Goal: Use online tool/utility: Utilize a website feature to perform a specific function

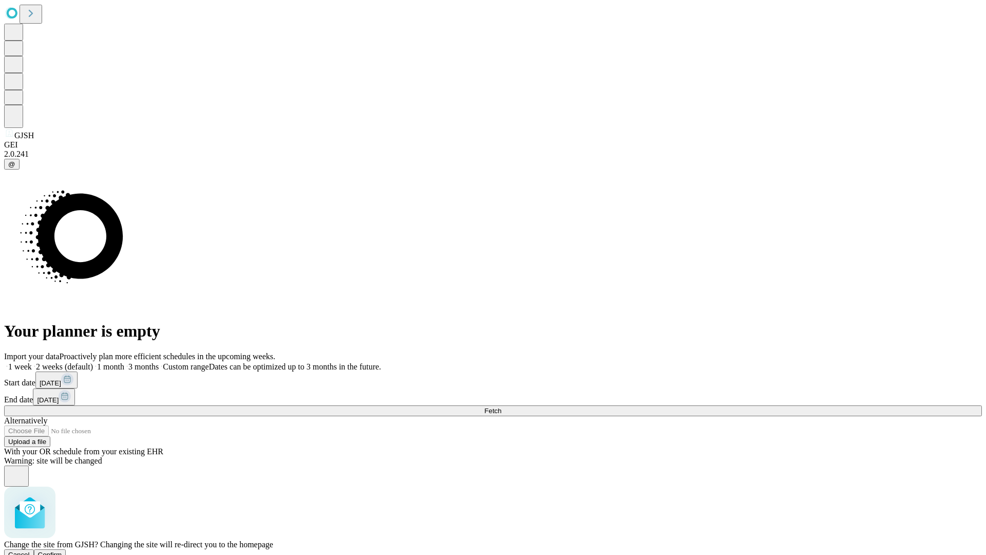
click at [62, 551] on span "Confirm" at bounding box center [50, 555] width 24 height 8
click at [32, 362] on label "1 week" at bounding box center [18, 366] width 28 height 9
click at [501, 407] on span "Fetch" at bounding box center [492, 411] width 17 height 8
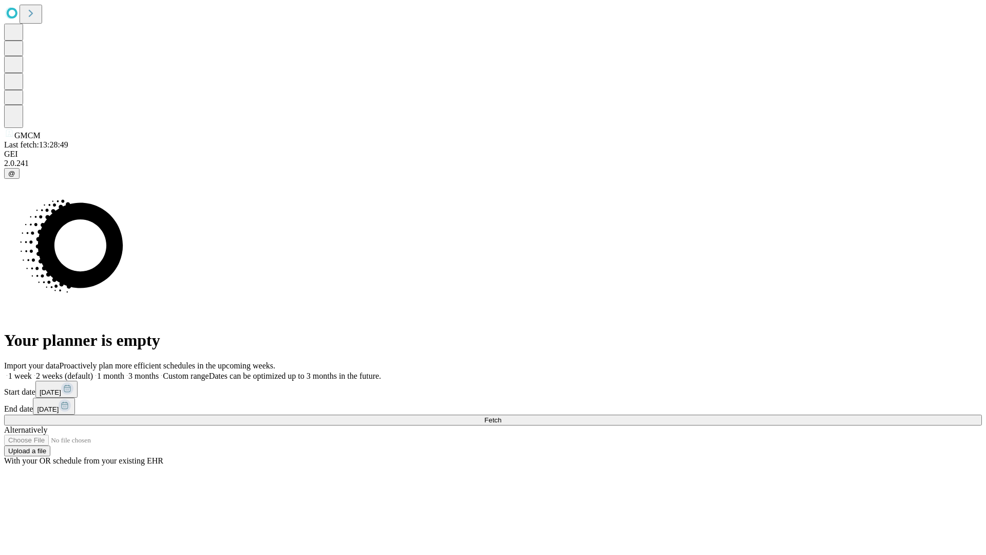
click at [501, 416] on span "Fetch" at bounding box center [492, 420] width 17 height 8
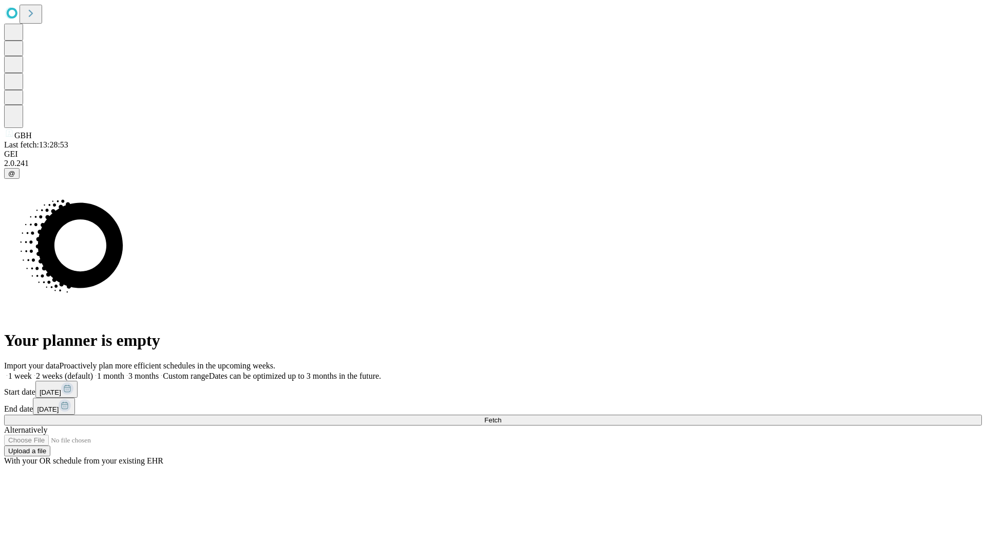
click at [501, 416] on span "Fetch" at bounding box center [492, 420] width 17 height 8
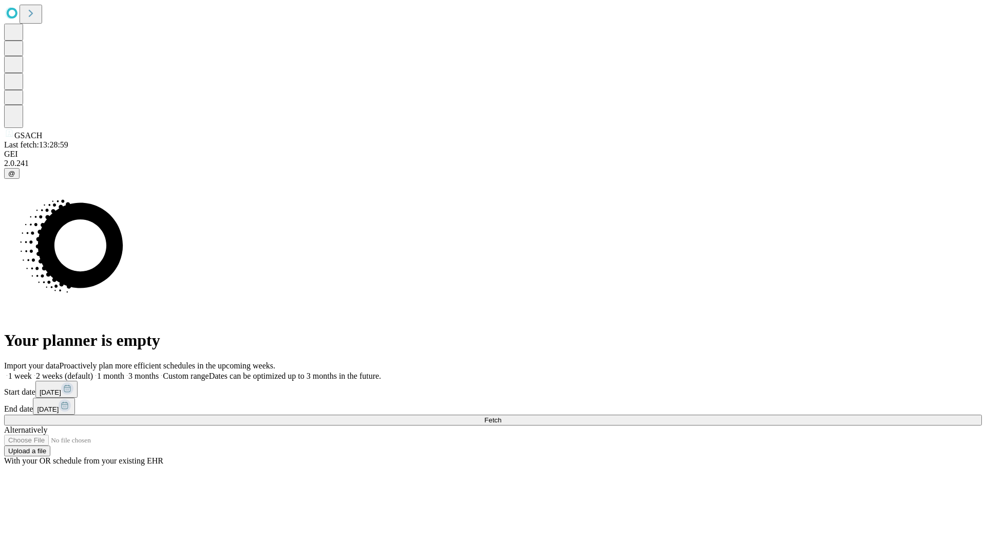
click at [32, 371] on label "1 week" at bounding box center [18, 375] width 28 height 9
click at [501, 416] on span "Fetch" at bounding box center [492, 420] width 17 height 8
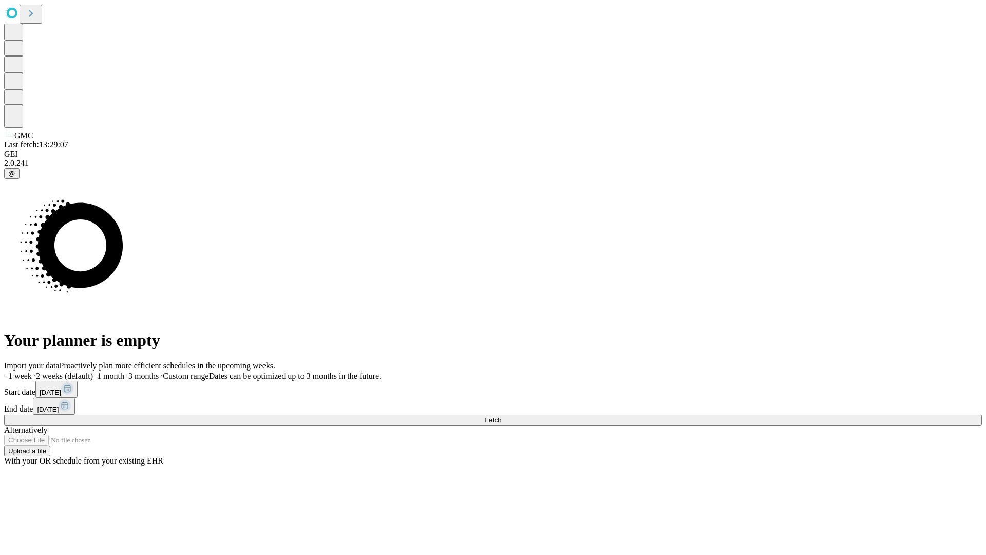
click at [32, 371] on label "1 week" at bounding box center [18, 375] width 28 height 9
click at [501, 416] on span "Fetch" at bounding box center [492, 420] width 17 height 8
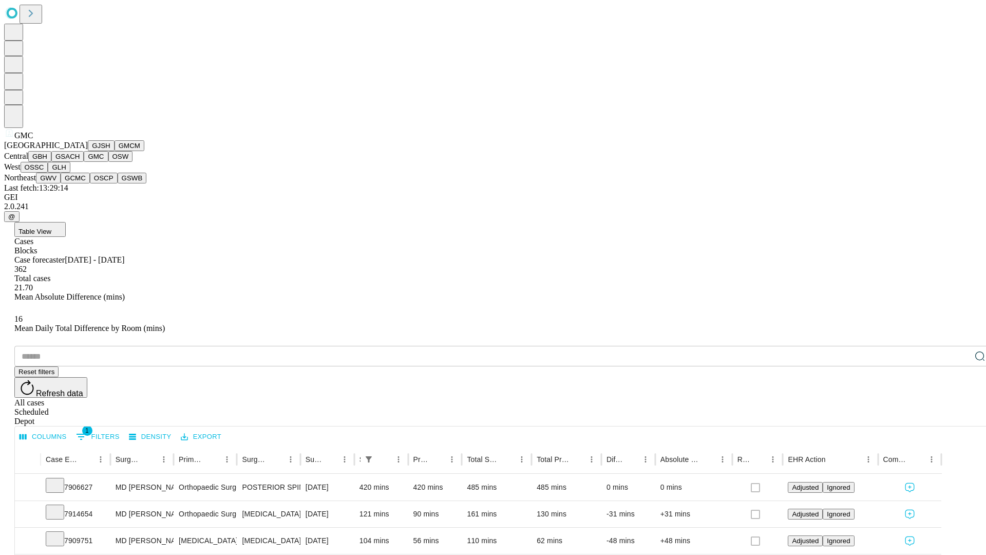
click at [108, 162] on button "OSW" at bounding box center [120, 156] width 25 height 11
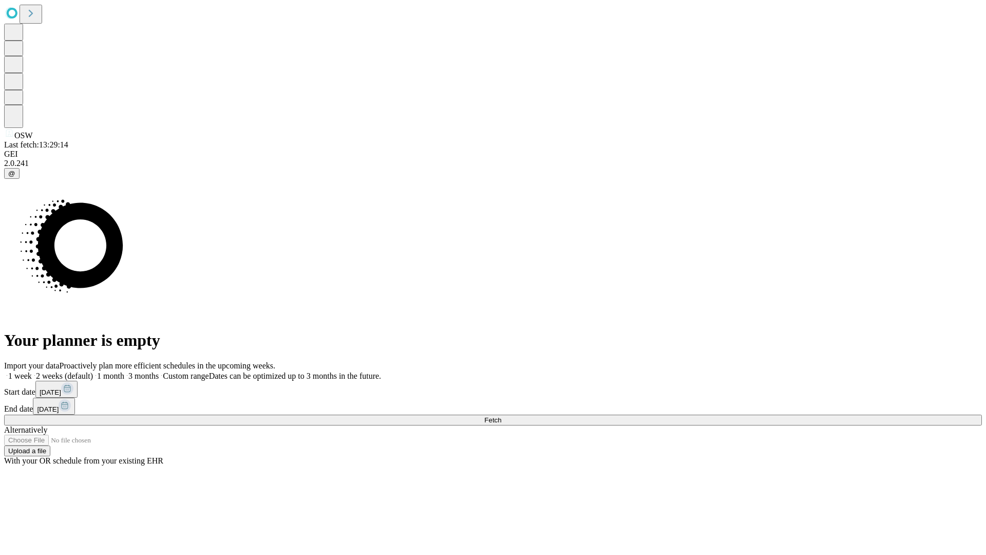
click at [32, 371] on label "1 week" at bounding box center [18, 375] width 28 height 9
click at [501, 416] on span "Fetch" at bounding box center [492, 420] width 17 height 8
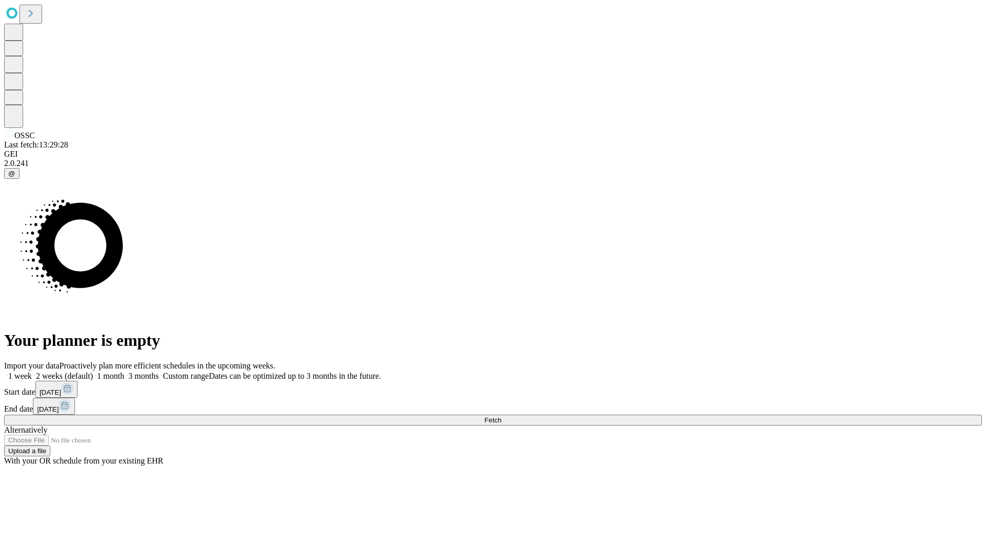
click at [32, 371] on label "1 week" at bounding box center [18, 375] width 28 height 9
click at [501, 416] on span "Fetch" at bounding box center [492, 420] width 17 height 8
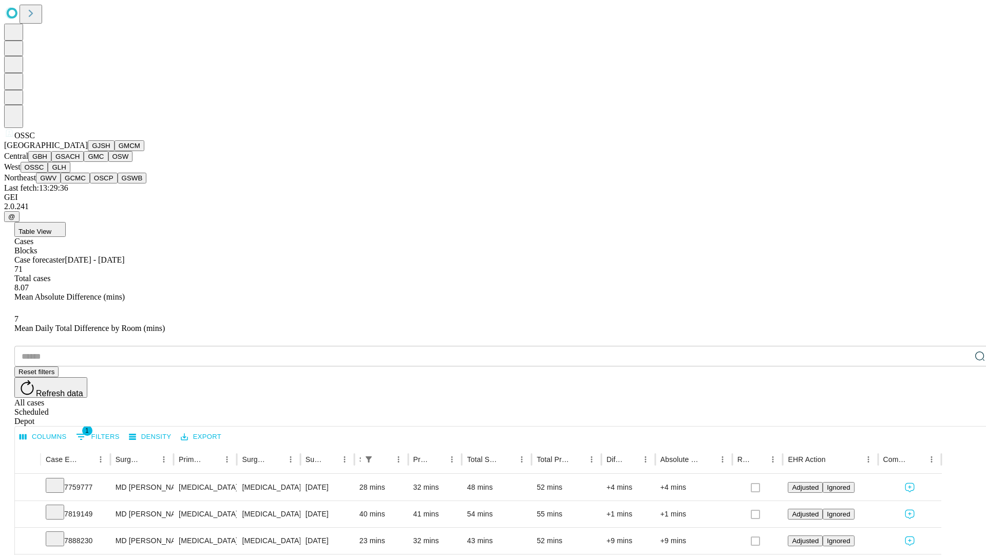
click at [70, 173] on button "GLH" at bounding box center [59, 167] width 22 height 11
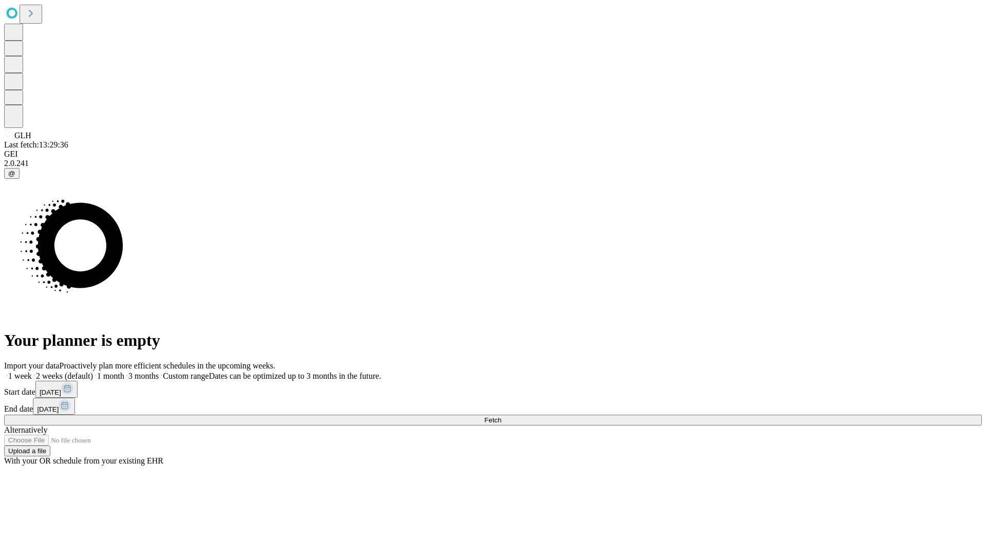
click at [32, 371] on label "1 week" at bounding box center [18, 375] width 28 height 9
click at [501, 416] on span "Fetch" at bounding box center [492, 420] width 17 height 8
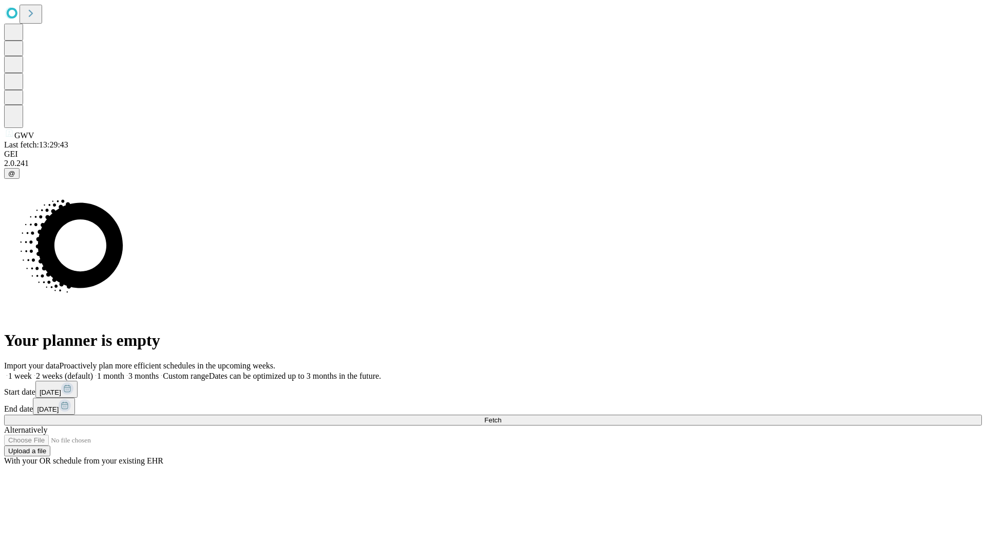
click at [32, 371] on label "1 week" at bounding box center [18, 375] width 28 height 9
click at [501, 416] on span "Fetch" at bounding box center [492, 420] width 17 height 8
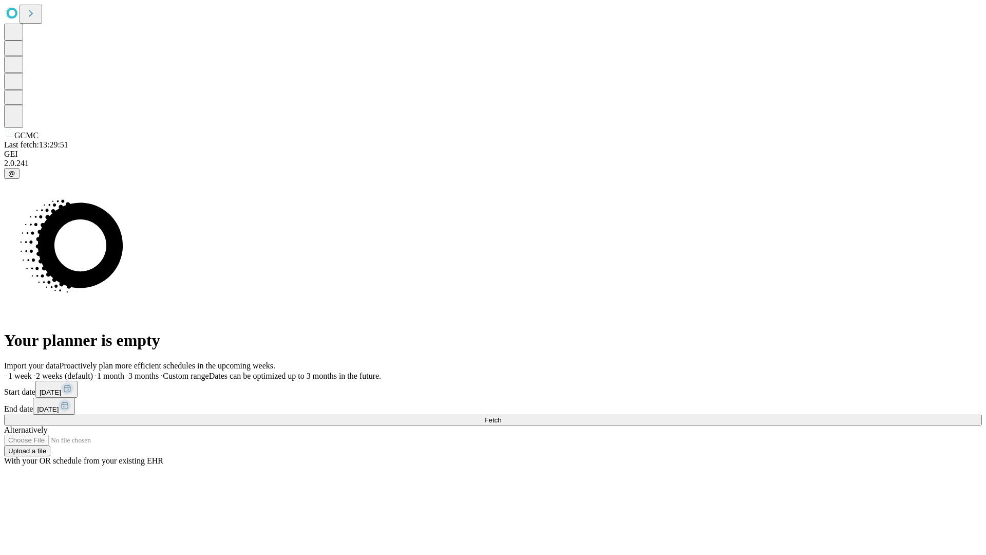
click at [32, 371] on label "1 week" at bounding box center [18, 375] width 28 height 9
click at [501, 416] on span "Fetch" at bounding box center [492, 420] width 17 height 8
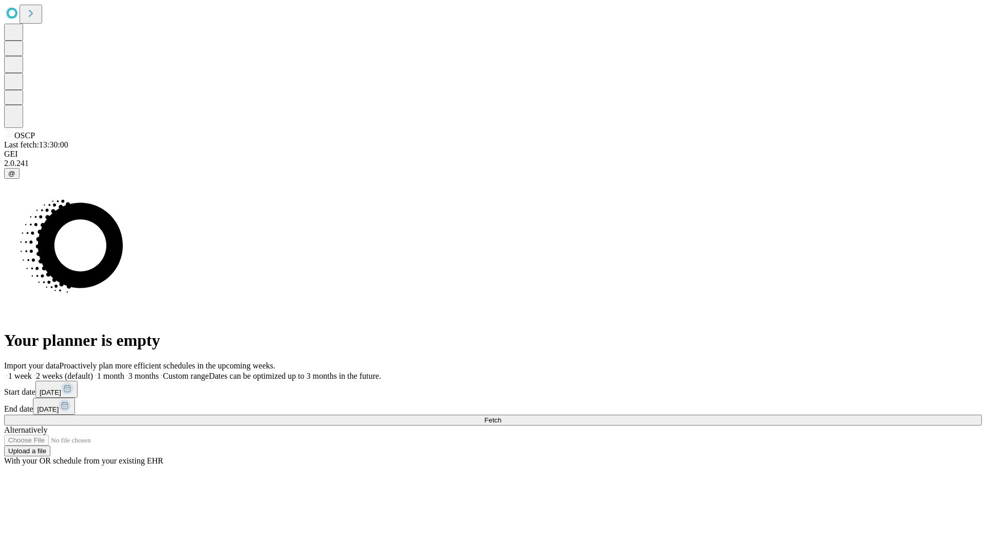
click at [32, 371] on label "1 week" at bounding box center [18, 375] width 28 height 9
click at [501, 416] on span "Fetch" at bounding box center [492, 420] width 17 height 8
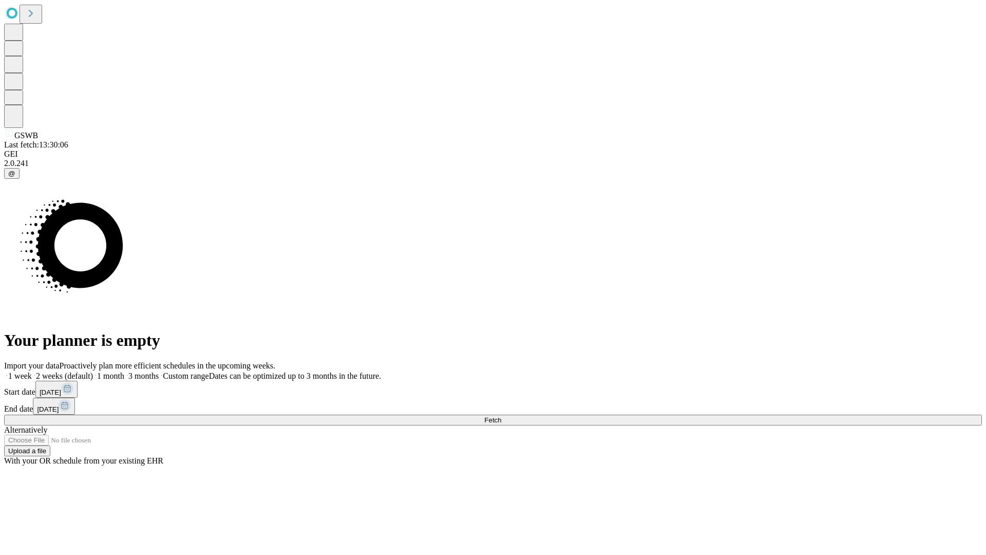
click at [32, 371] on label "1 week" at bounding box center [18, 375] width 28 height 9
click at [501, 416] on span "Fetch" at bounding box center [492, 420] width 17 height 8
